Goal: Transaction & Acquisition: Book appointment/travel/reservation

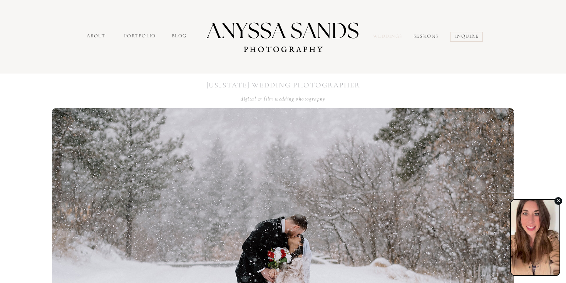
click at [388, 34] on nav "Weddings" at bounding box center [389, 37] width 32 height 9
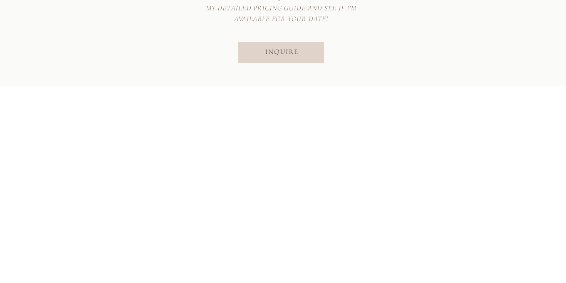
scroll to position [2933, 0]
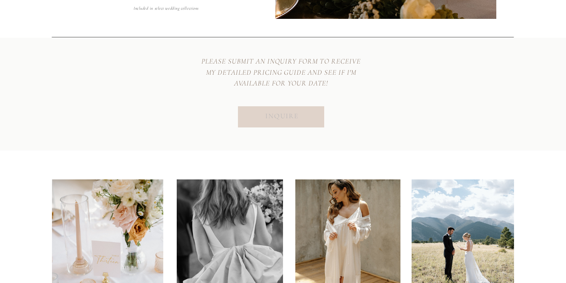
click at [278, 119] on nav "inquire" at bounding box center [282, 117] width 55 height 13
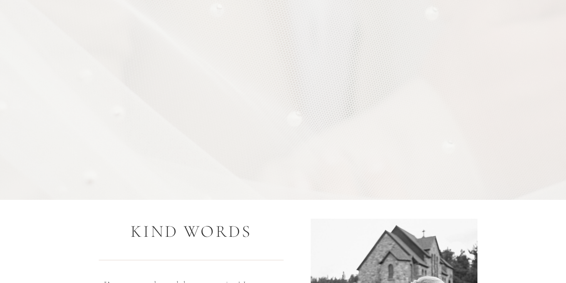
scroll to position [927, 0]
